Goal: Task Accomplishment & Management: Use online tool/utility

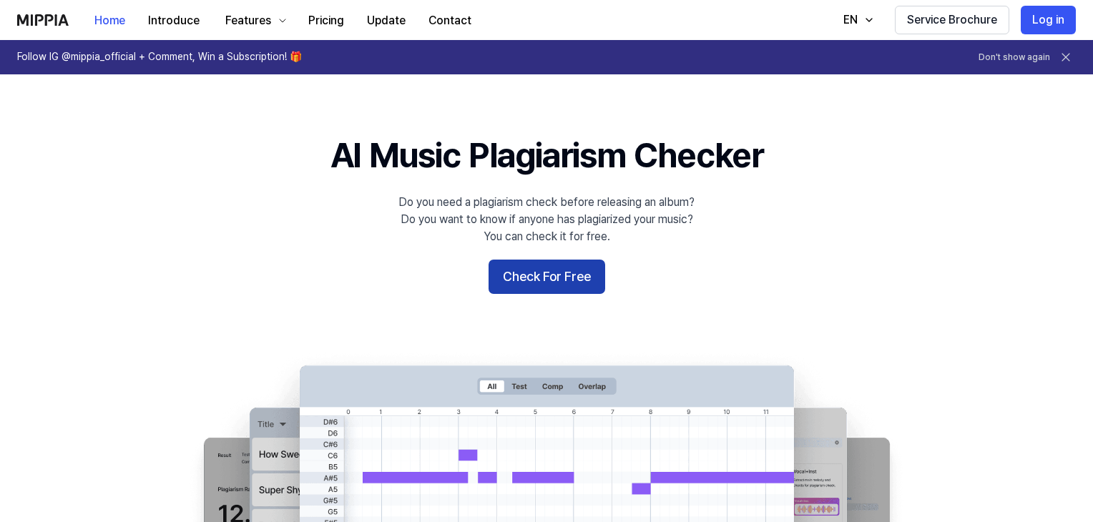
click at [563, 288] on button "Check For Free" at bounding box center [547, 277] width 117 height 34
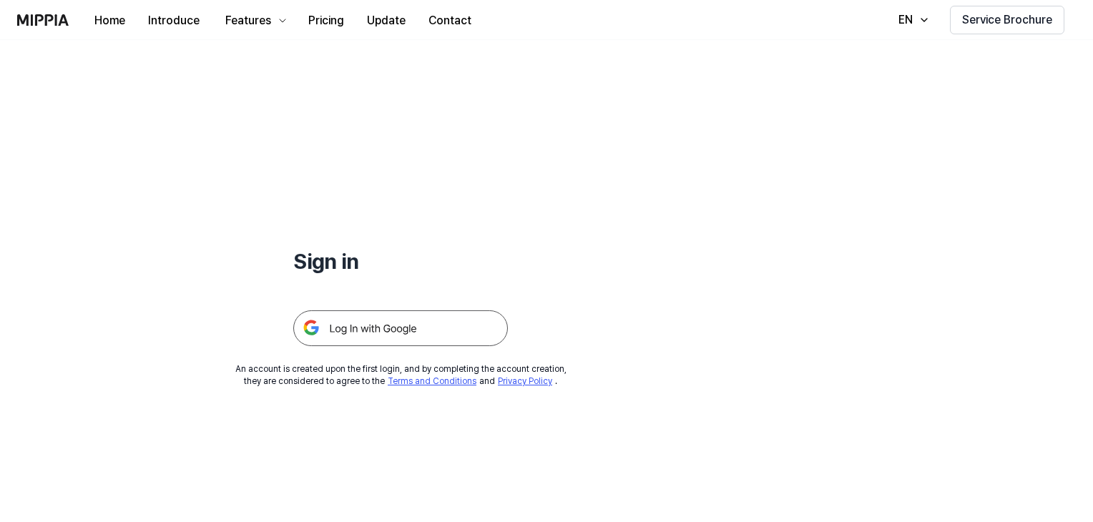
click at [455, 323] on img at bounding box center [400, 328] width 215 height 36
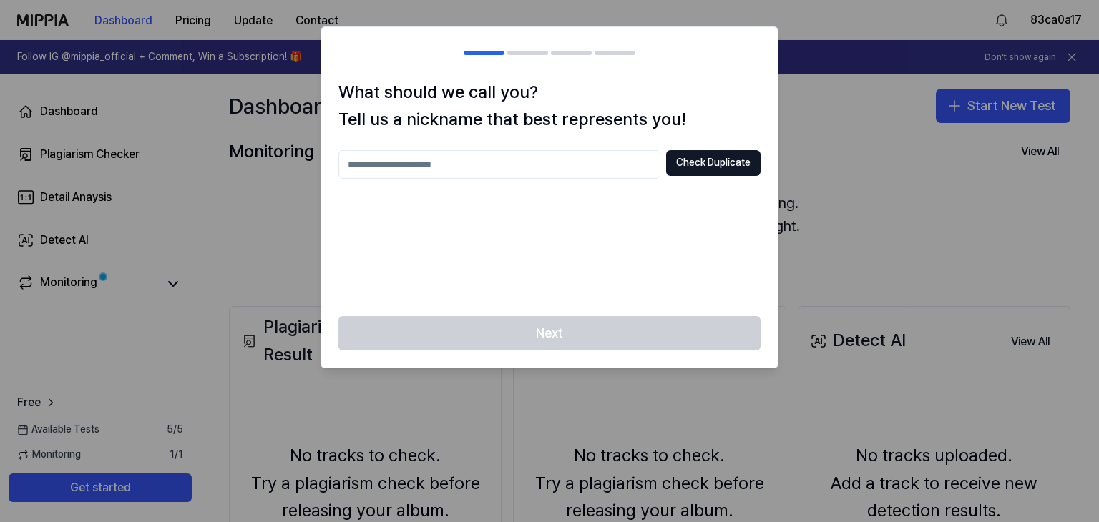
click at [621, 157] on input "text" at bounding box center [499, 164] width 322 height 29
type input "*"
type input "********"
click at [706, 167] on button "Check Duplicate" at bounding box center [713, 163] width 94 height 26
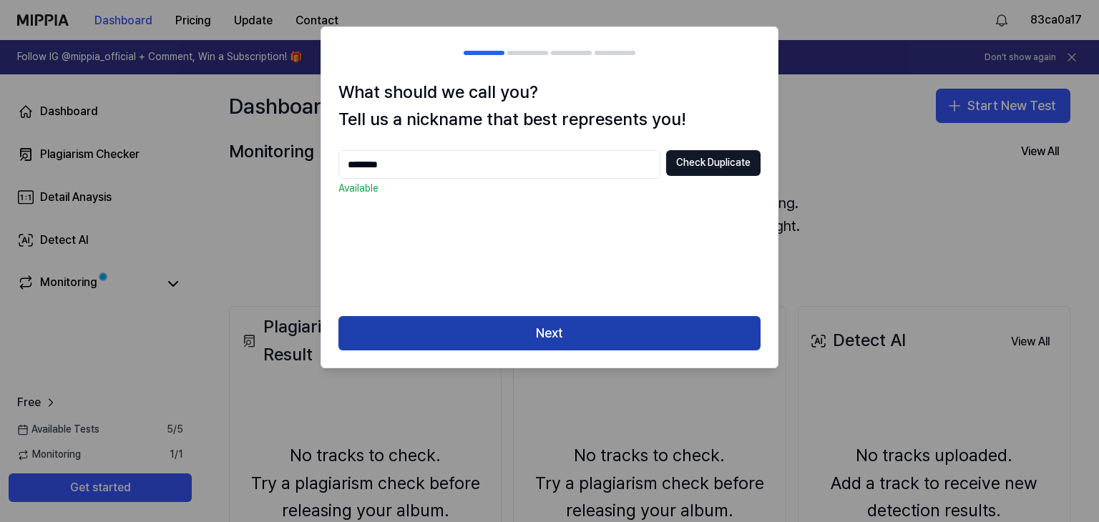
click at [602, 335] on button "Next" at bounding box center [549, 333] width 422 height 34
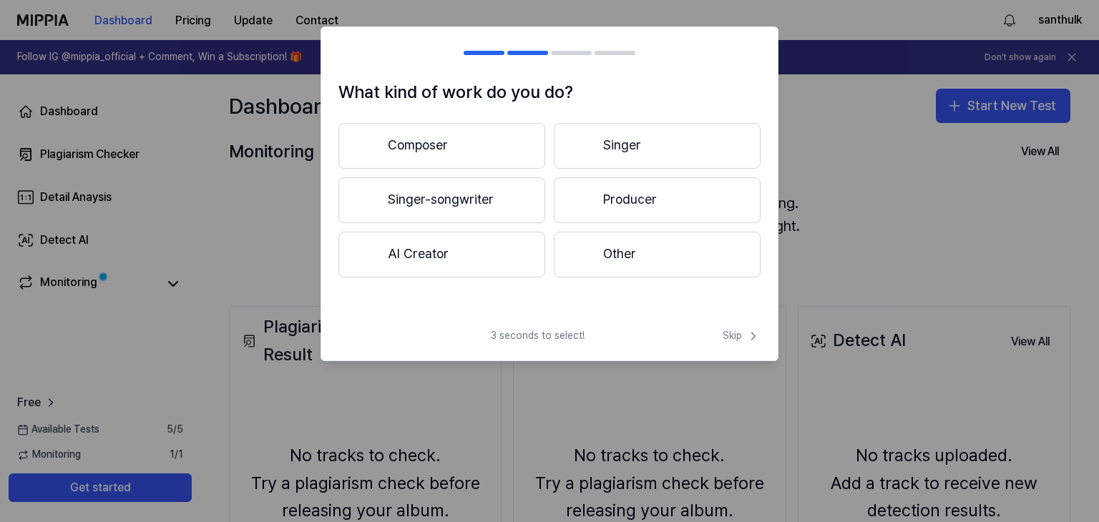
click at [607, 267] on button "Other" at bounding box center [657, 255] width 207 height 46
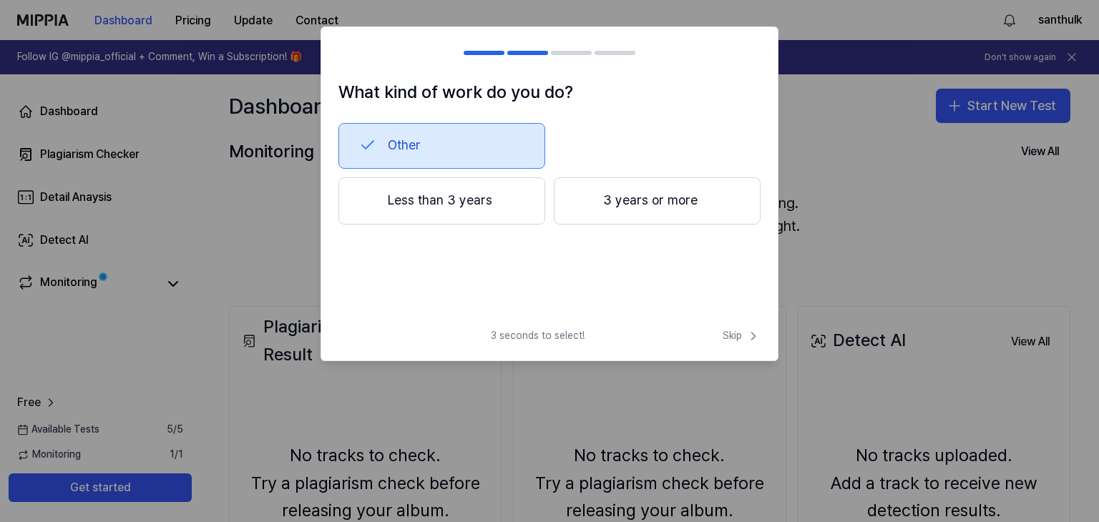
click at [534, 204] on button "Less than 3 years" at bounding box center [441, 200] width 207 height 47
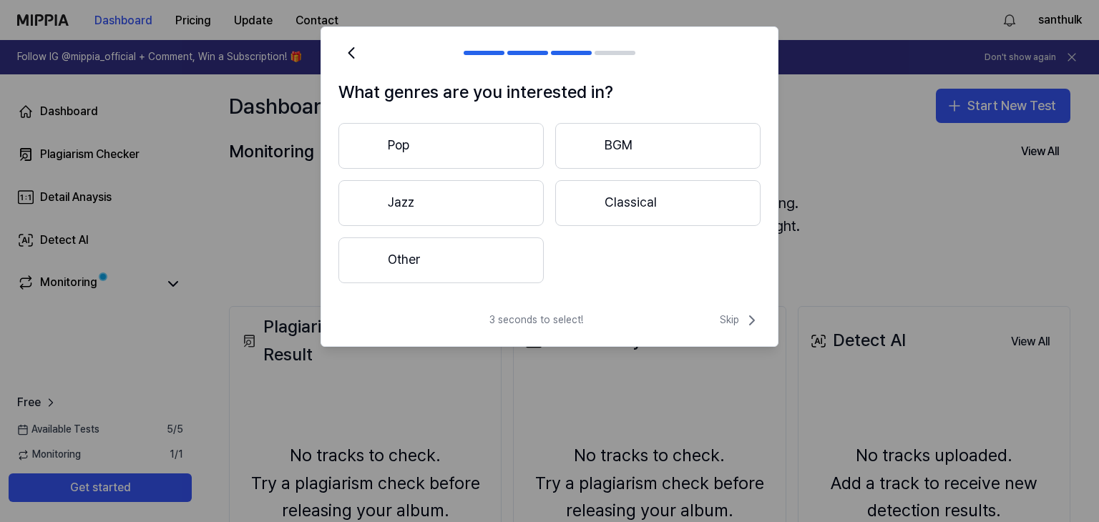
click at [515, 144] on button "Pop" at bounding box center [440, 146] width 205 height 46
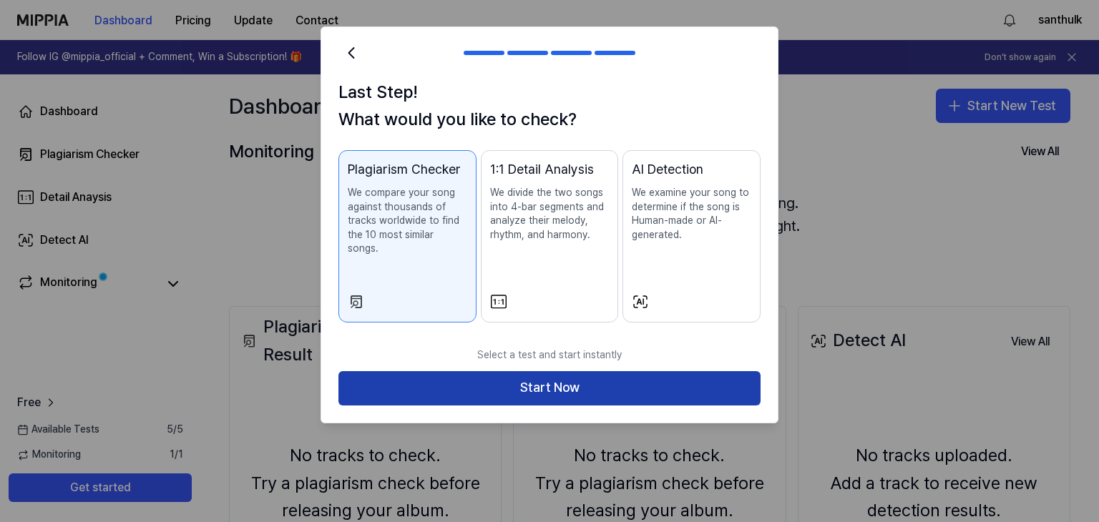
click at [549, 376] on button "Start Now" at bounding box center [549, 388] width 422 height 34
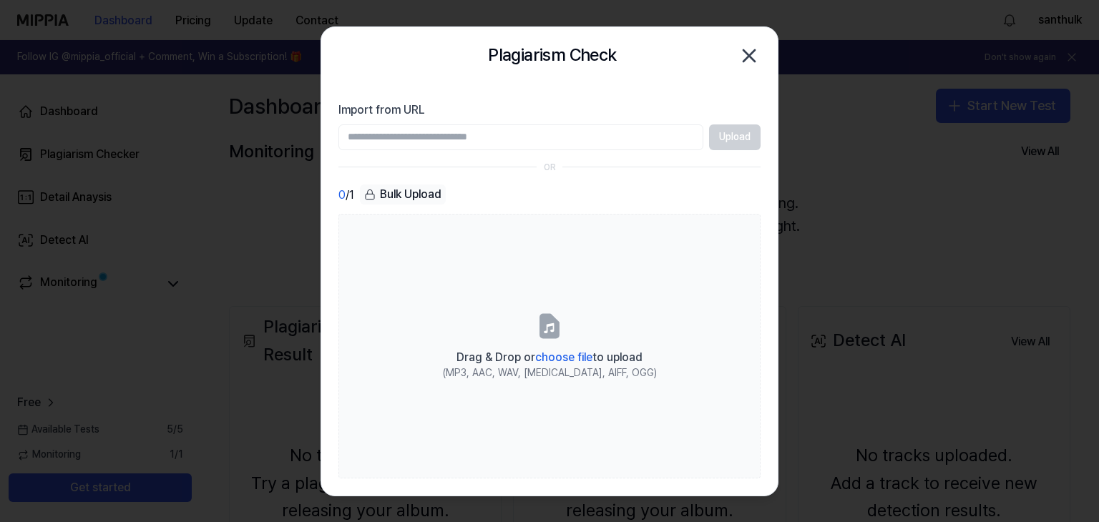
click at [540, 139] on input "Import from URL" at bounding box center [520, 137] width 365 height 26
click at [481, 143] on input "Import from URL" at bounding box center [520, 137] width 365 height 26
click at [443, 139] on input "Import from URL" at bounding box center [520, 137] width 365 height 26
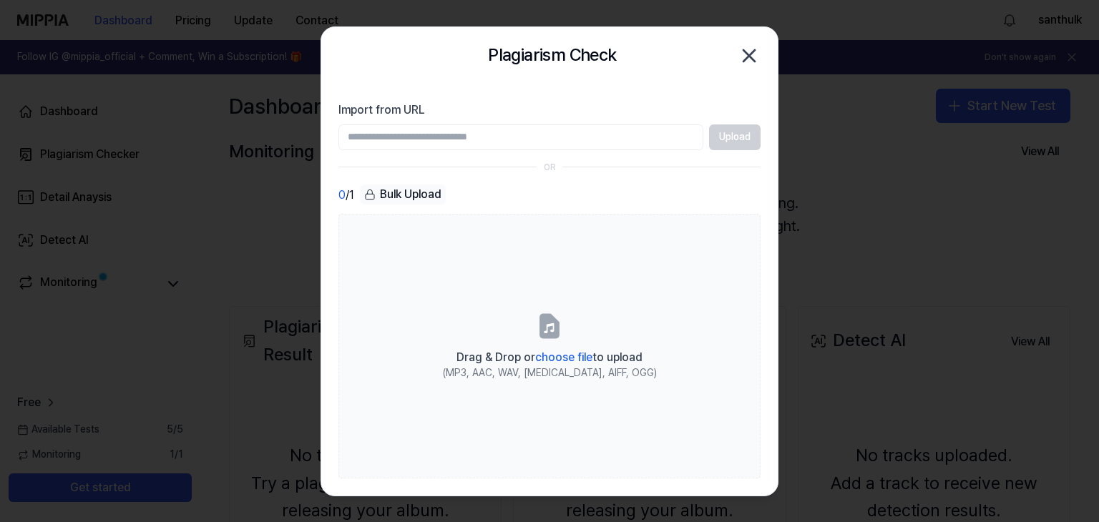
paste input "**********"
type input "**********"
click at [726, 131] on button "Upload" at bounding box center [735, 137] width 52 height 26
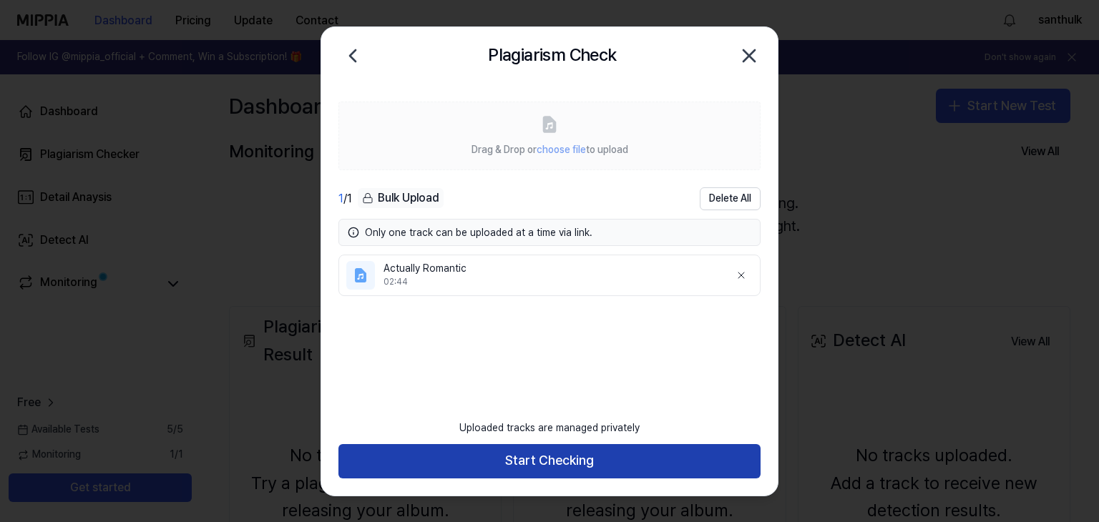
click at [532, 470] on button "Start Checking" at bounding box center [549, 461] width 422 height 34
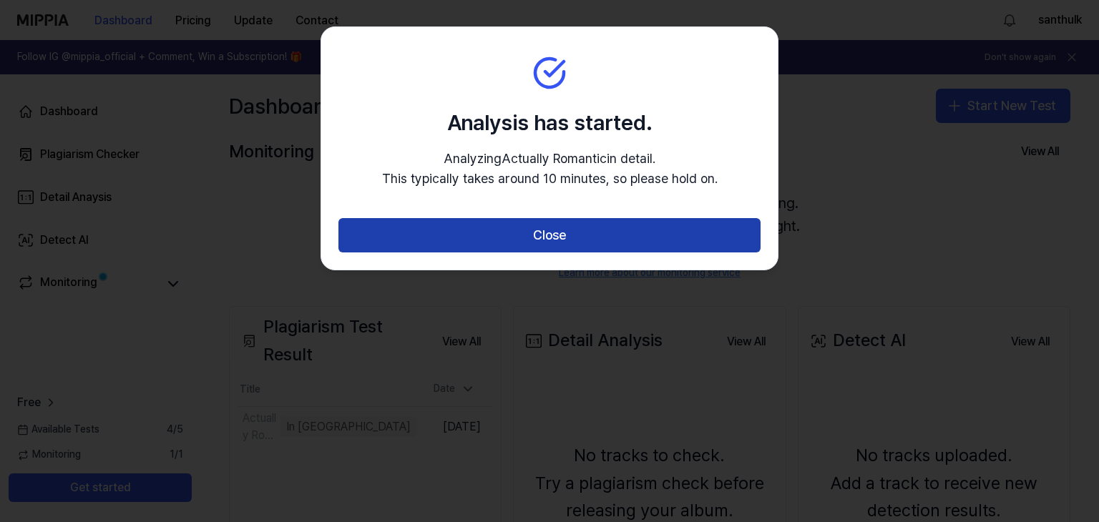
click at [573, 232] on button "Close" at bounding box center [549, 235] width 422 height 34
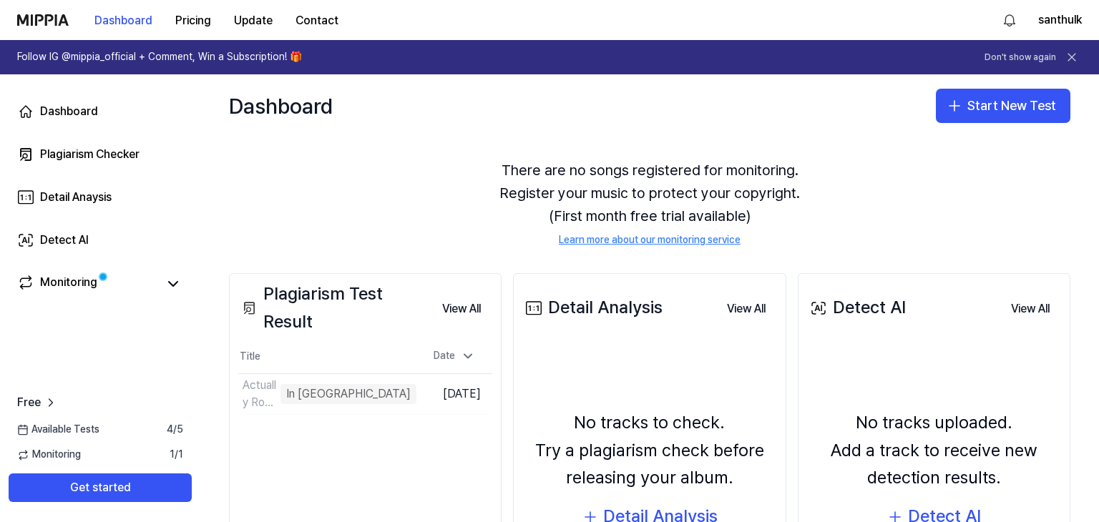
scroll to position [186, 0]
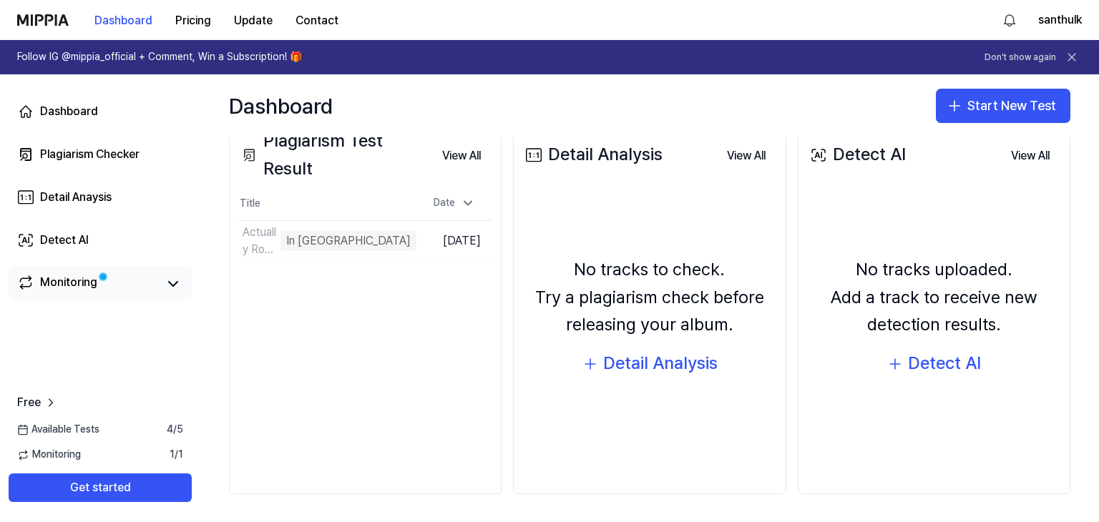
click at [157, 290] on div "Monitoring" at bounding box center [100, 284] width 166 height 20
click at [177, 282] on icon at bounding box center [173, 284] width 9 height 4
click at [172, 291] on icon at bounding box center [173, 283] width 17 height 17
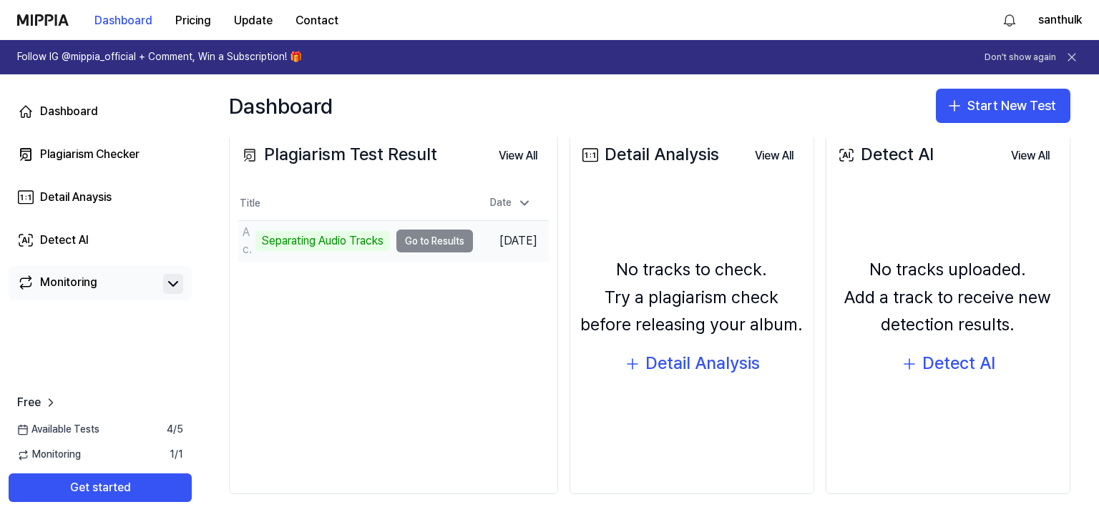
click at [435, 240] on td "Actually Romantic Separating Audio Tracks Go to Results" at bounding box center [355, 241] width 235 height 40
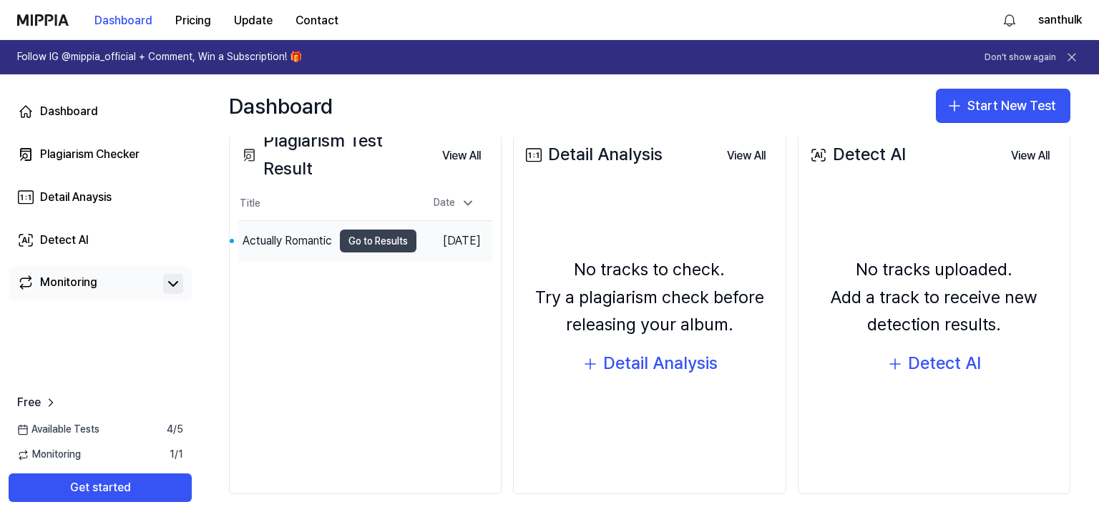
click at [351, 241] on button "Go to Results" at bounding box center [378, 241] width 77 height 23
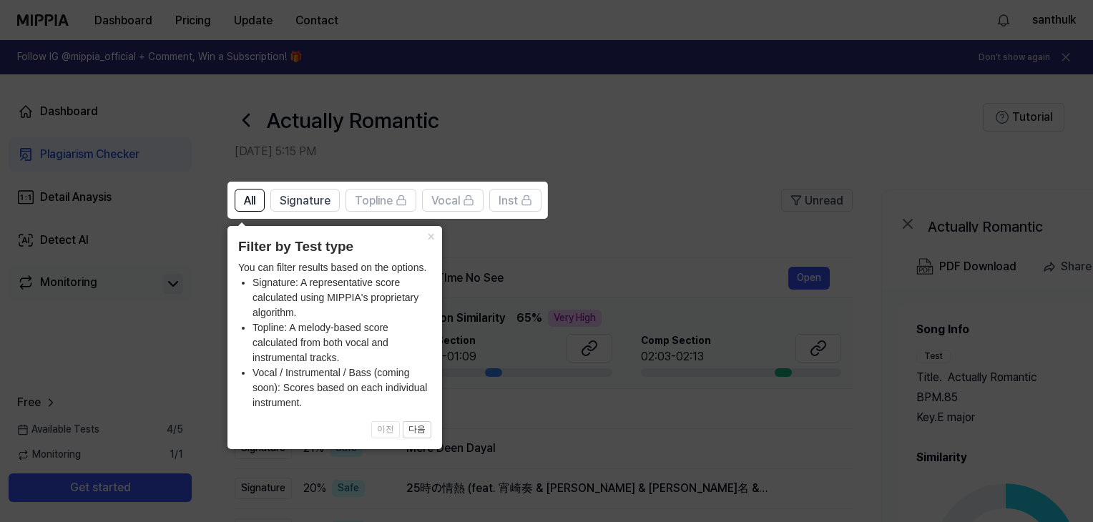
click at [587, 92] on icon at bounding box center [549, 261] width 1099 height 522
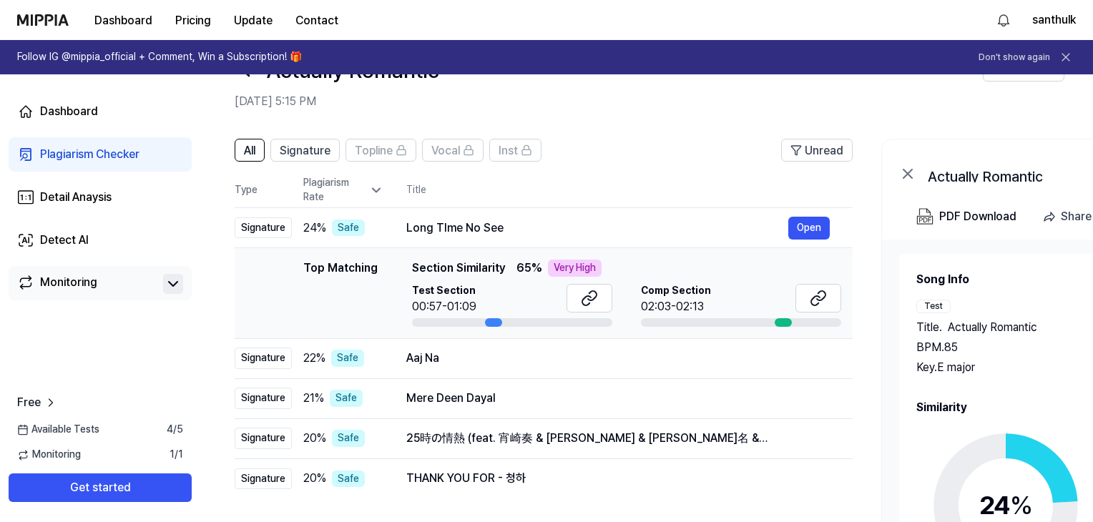
scroll to position [48, 0]
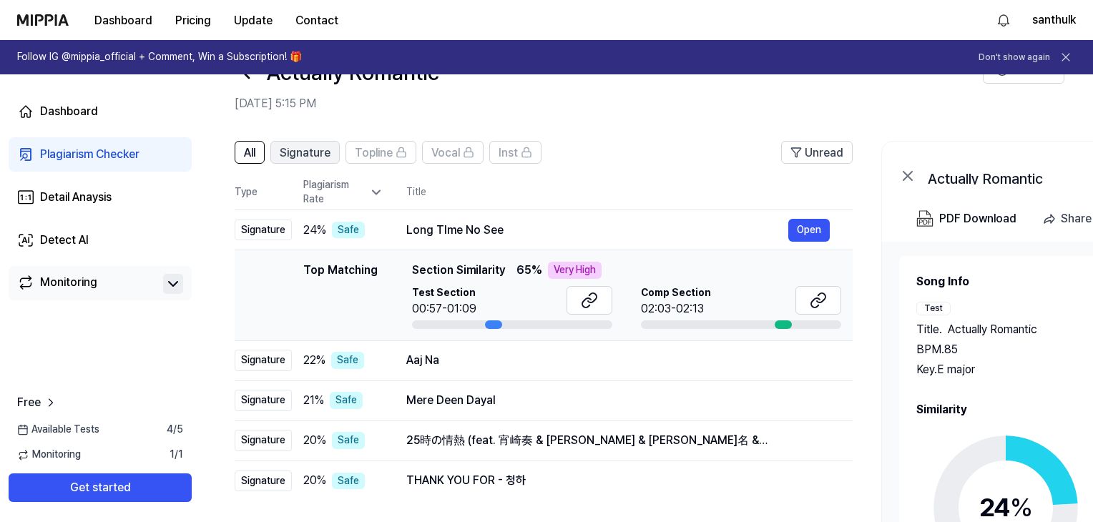
click at [305, 157] on span "Signature" at bounding box center [305, 152] width 51 height 17
click at [249, 147] on span "All" at bounding box center [249, 152] width 11 height 17
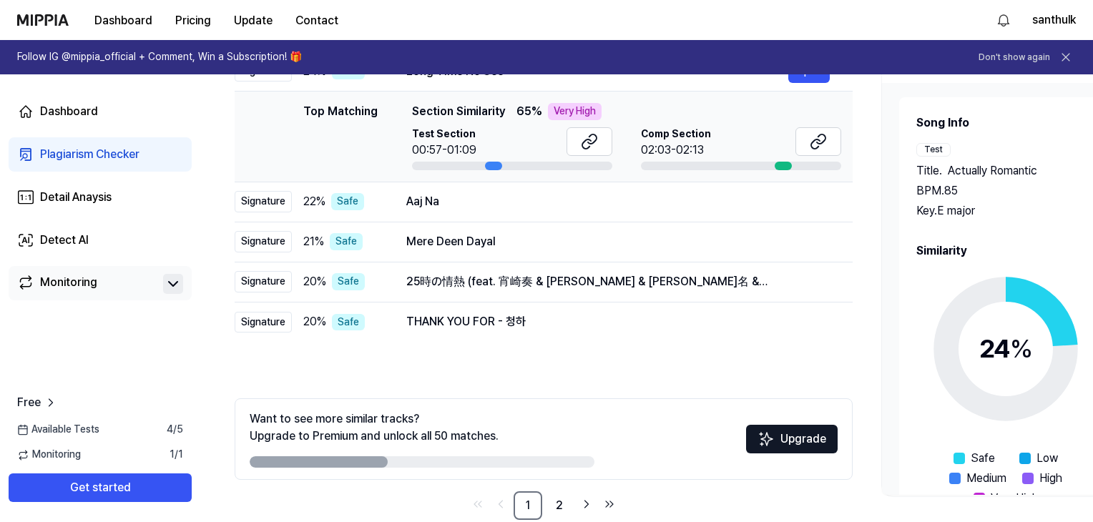
scroll to position [233, 0]
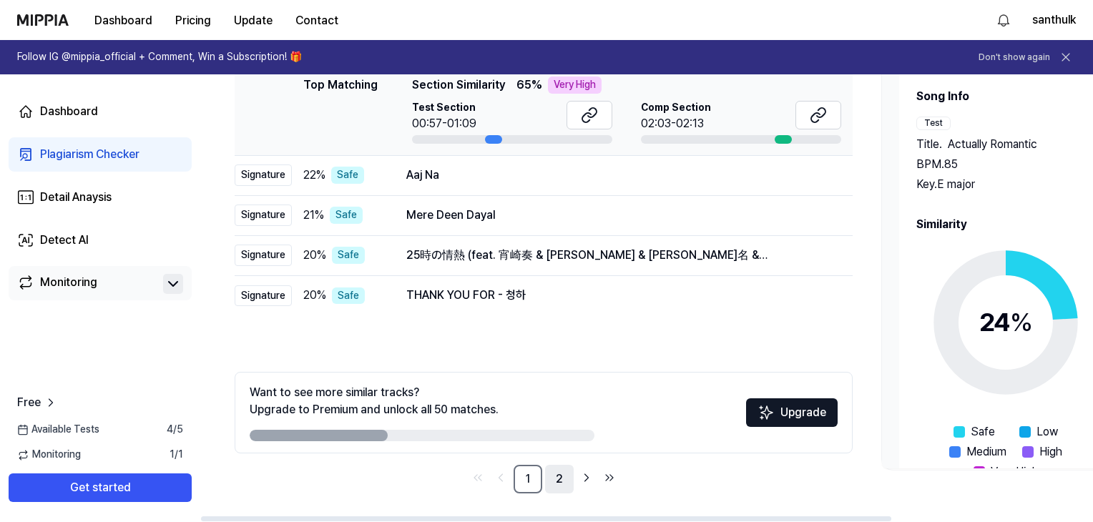
click at [552, 487] on link "2" at bounding box center [559, 479] width 29 height 29
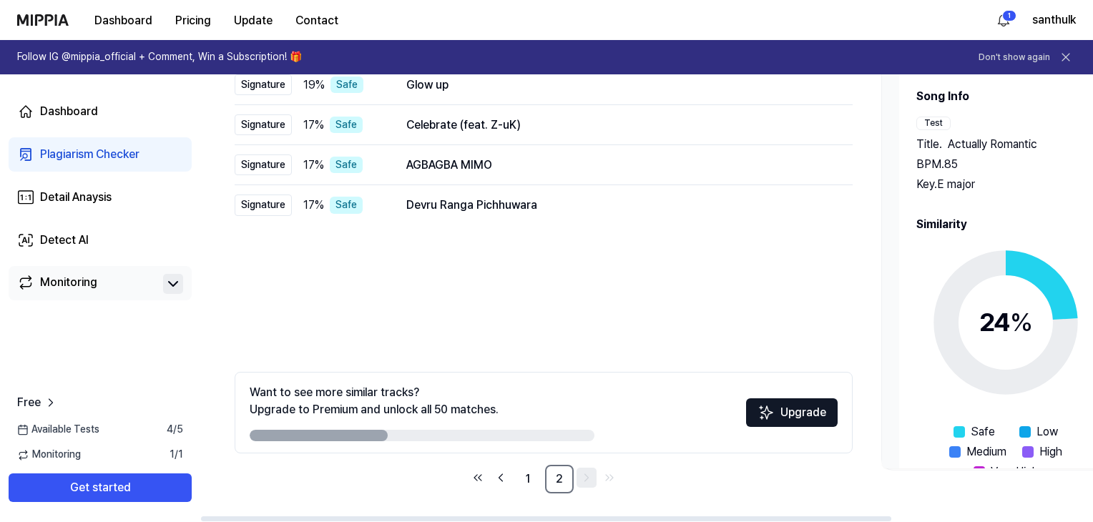
click at [578, 483] on link "Go to next page" at bounding box center [587, 478] width 20 height 20
click at [580, 482] on icon "Go to next page" at bounding box center [586, 477] width 14 height 17
click at [524, 483] on link "1" at bounding box center [528, 479] width 29 height 29
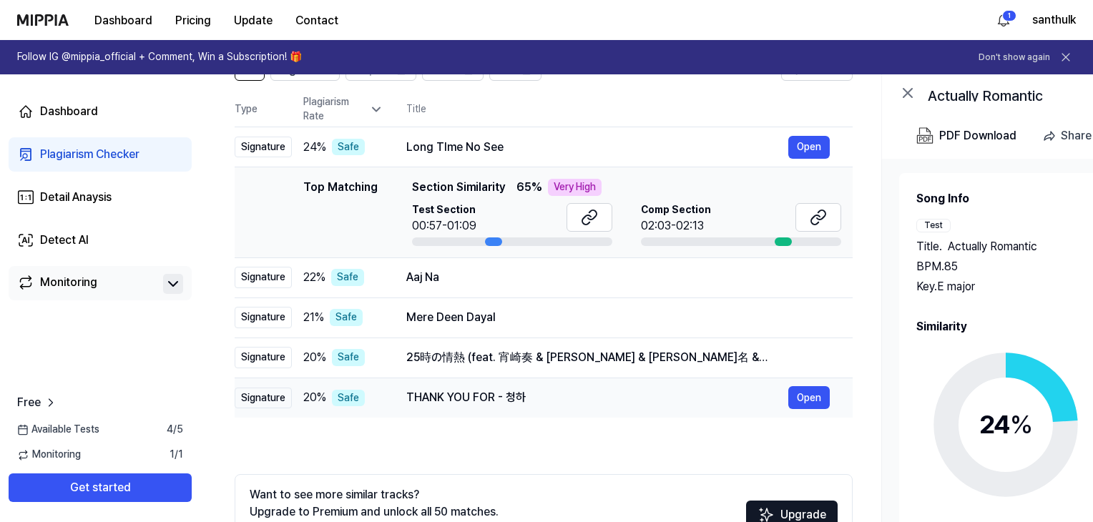
scroll to position [0, 11]
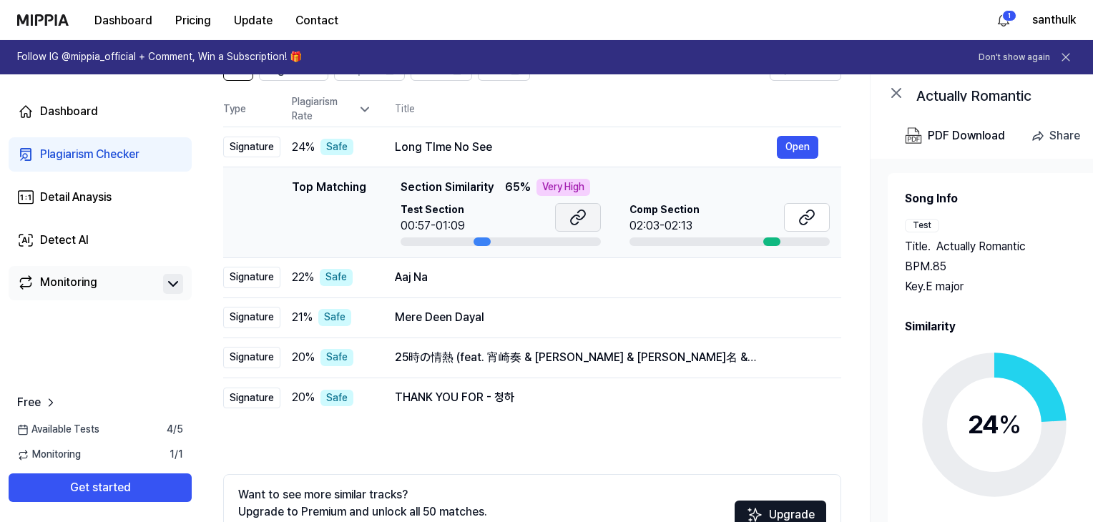
click at [582, 225] on icon at bounding box center [577, 217] width 17 height 17
click at [799, 227] on button at bounding box center [807, 217] width 46 height 29
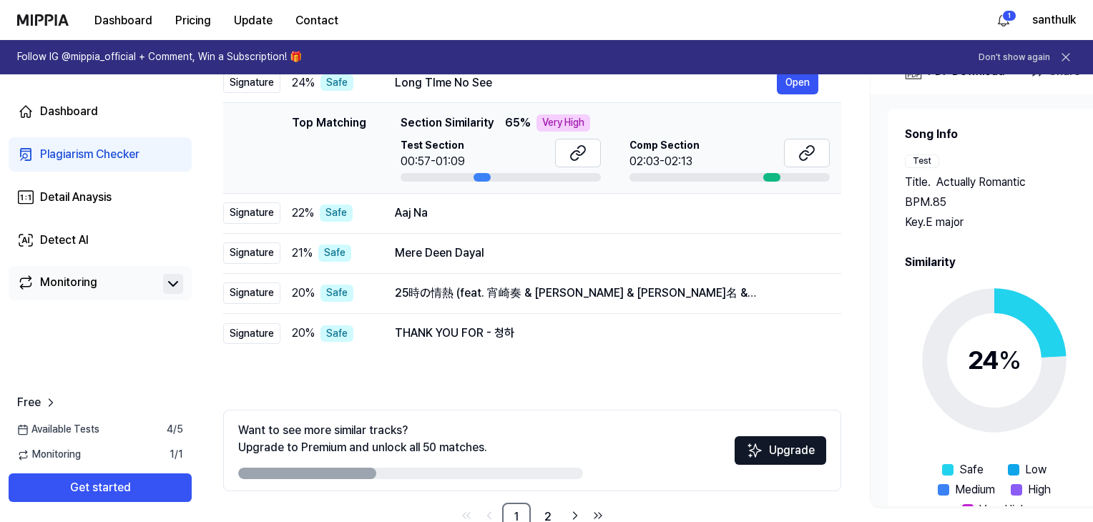
scroll to position [216, 0]
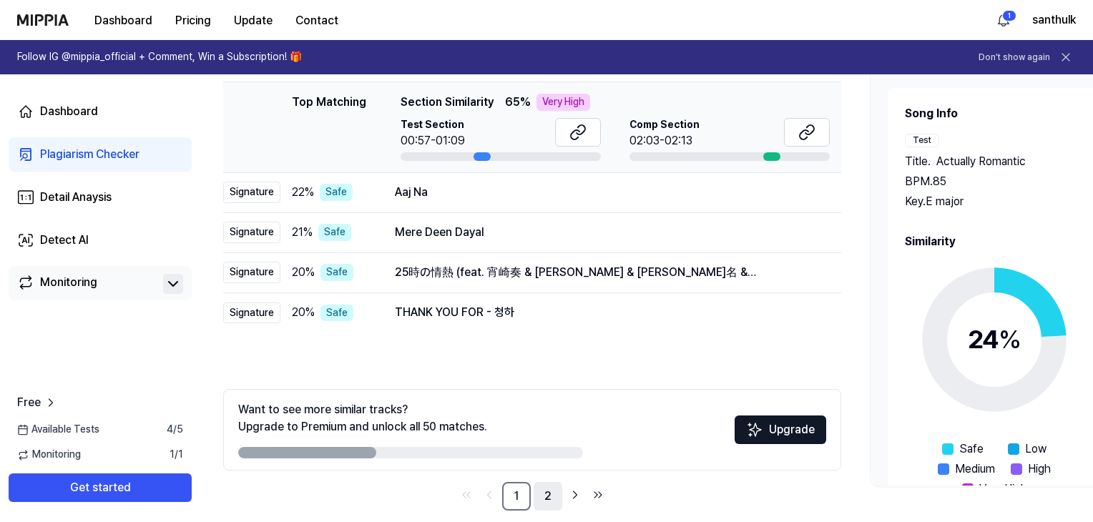
click at [541, 508] on link "2" at bounding box center [548, 496] width 29 height 29
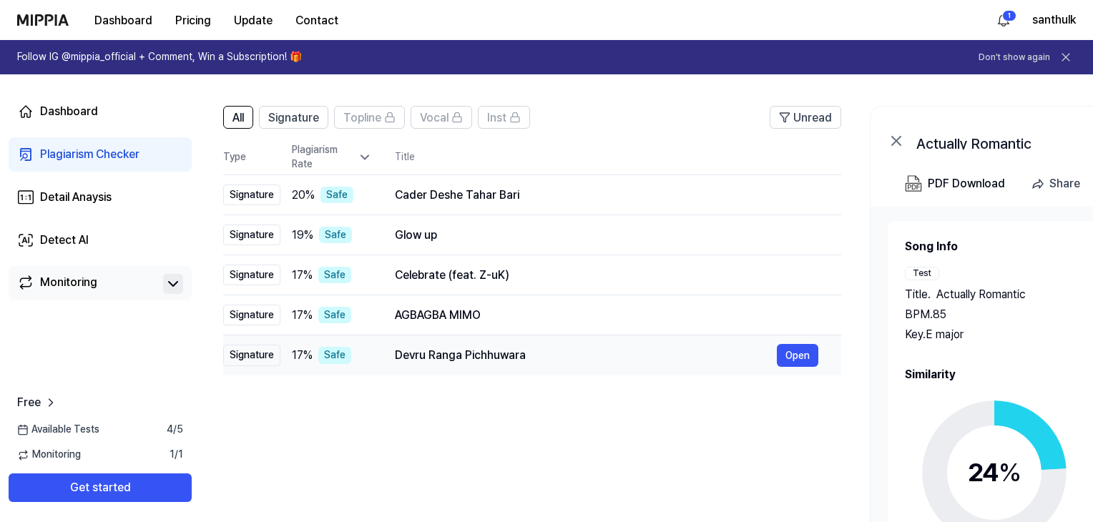
scroll to position [77, 0]
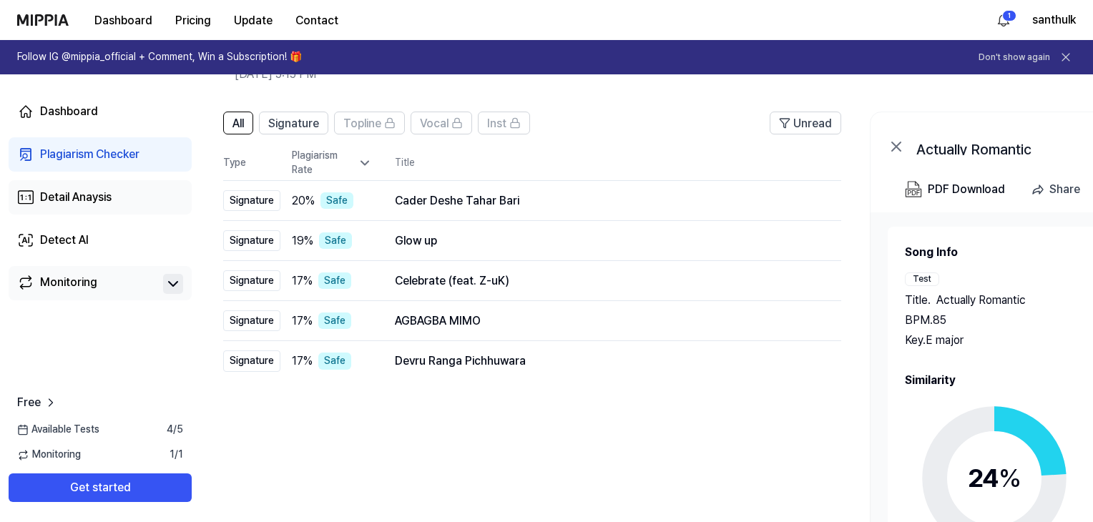
click at [105, 208] on link "Detail Anaysis" at bounding box center [100, 197] width 183 height 34
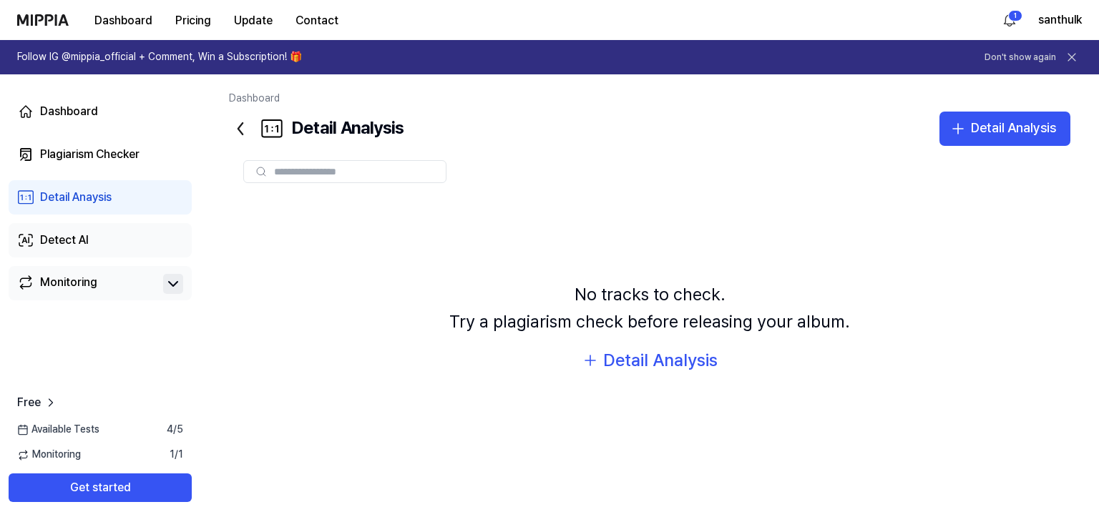
click at [108, 230] on link "Detect AI" at bounding box center [100, 240] width 183 height 34
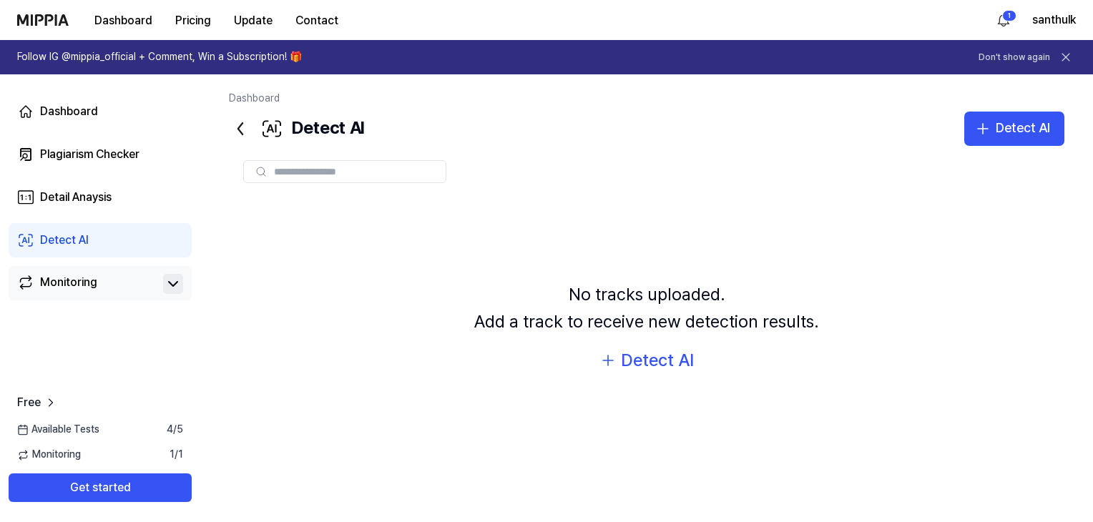
click at [114, 278] on link "Monitoring" at bounding box center [87, 284] width 140 height 20
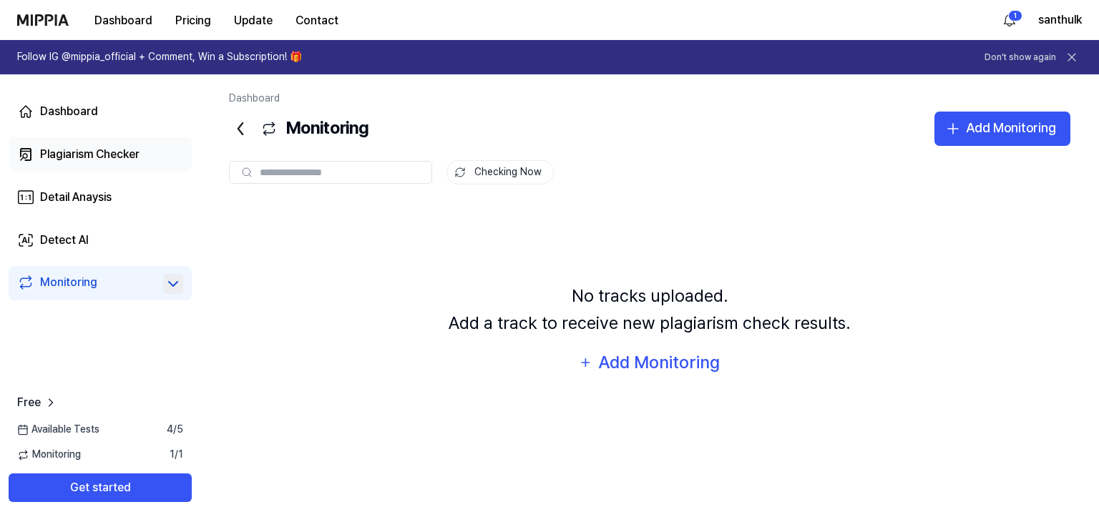
click at [120, 141] on link "Plagiarism Checker" at bounding box center [100, 154] width 183 height 34
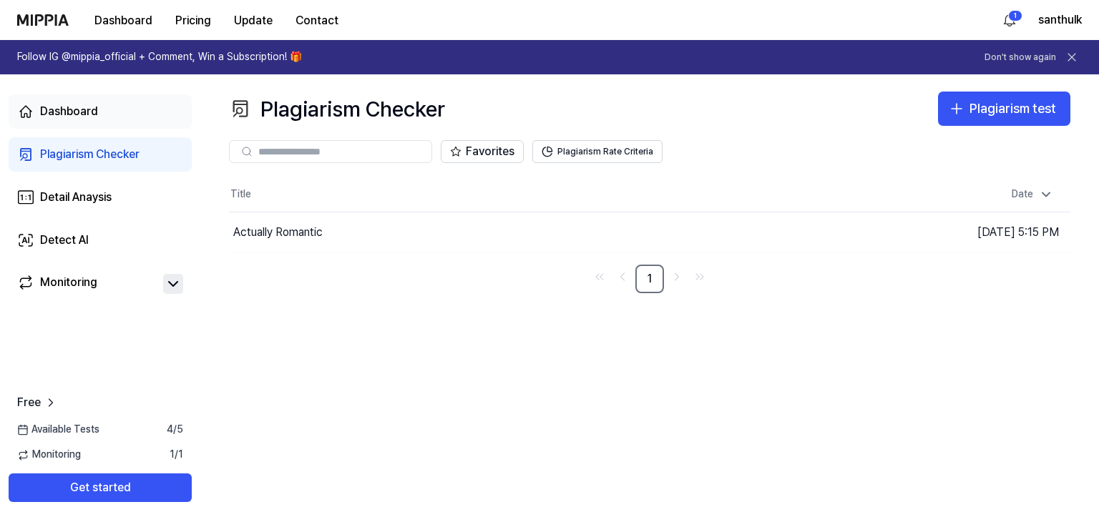
click at [126, 111] on link "Dashboard" at bounding box center [100, 111] width 183 height 34
